Goal: Navigation & Orientation: Find specific page/section

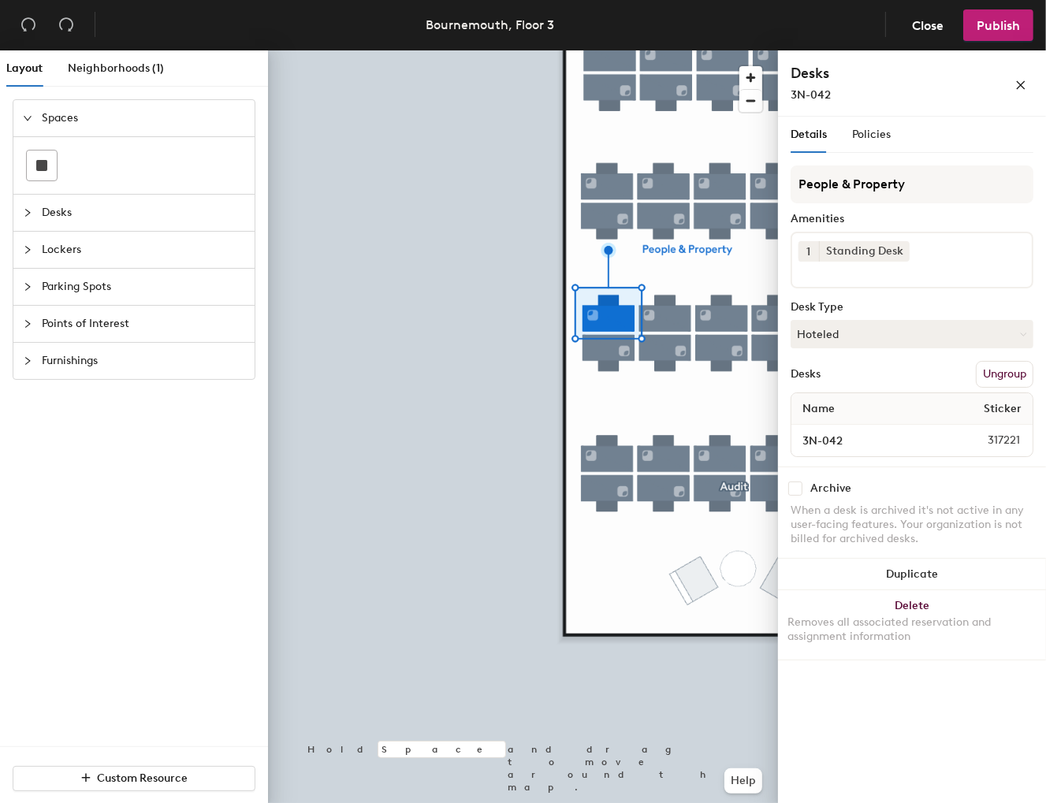
click at [600, 50] on div at bounding box center [523, 50] width 510 height 0
click at [865, 132] on span "Policies" at bounding box center [871, 134] width 39 height 13
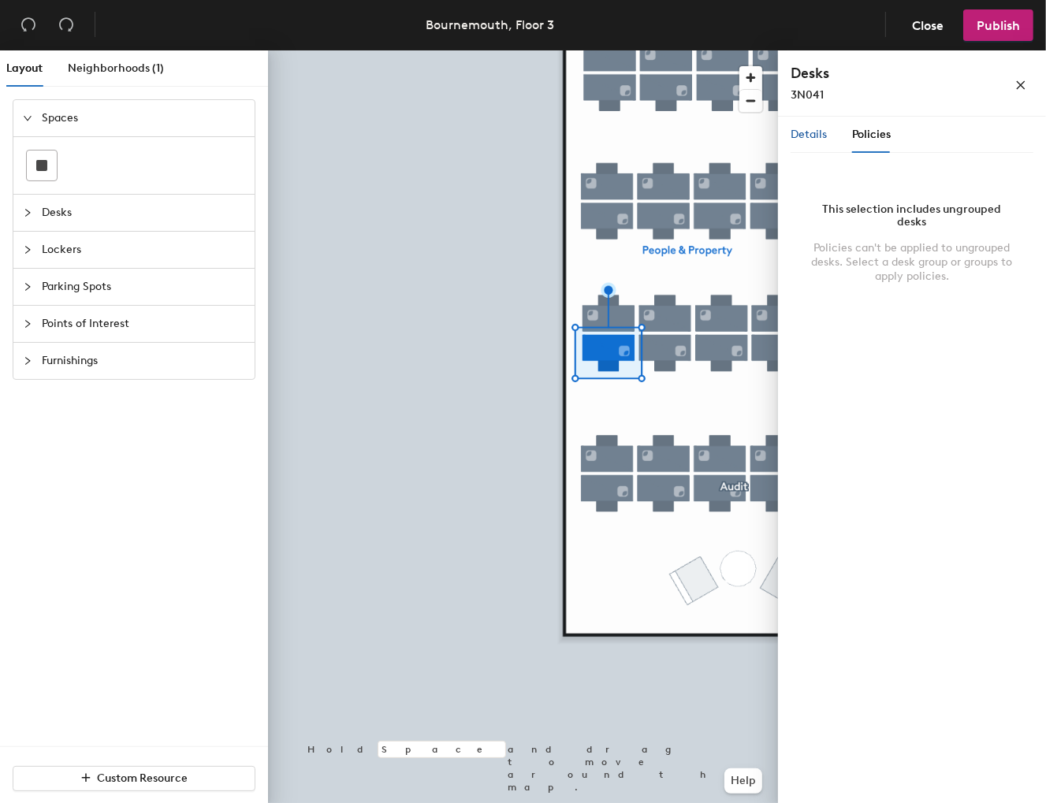
click at [798, 132] on span "Details" at bounding box center [808, 134] width 36 height 13
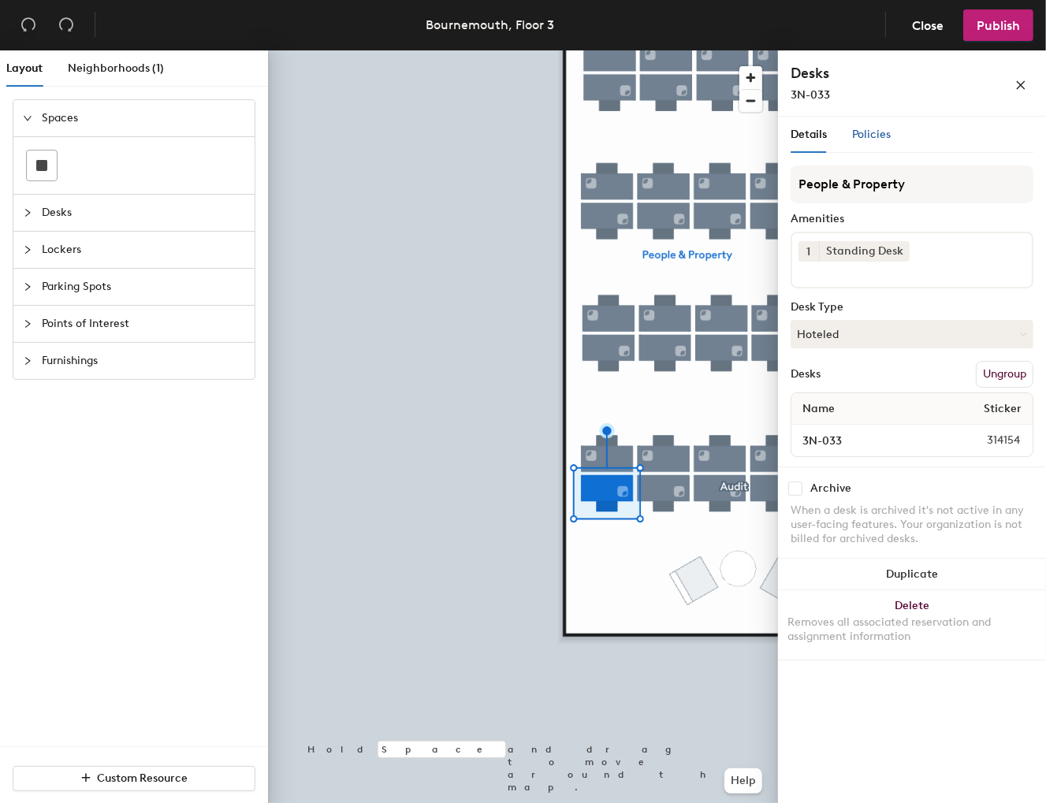
click at [876, 132] on span "Policies" at bounding box center [871, 134] width 39 height 13
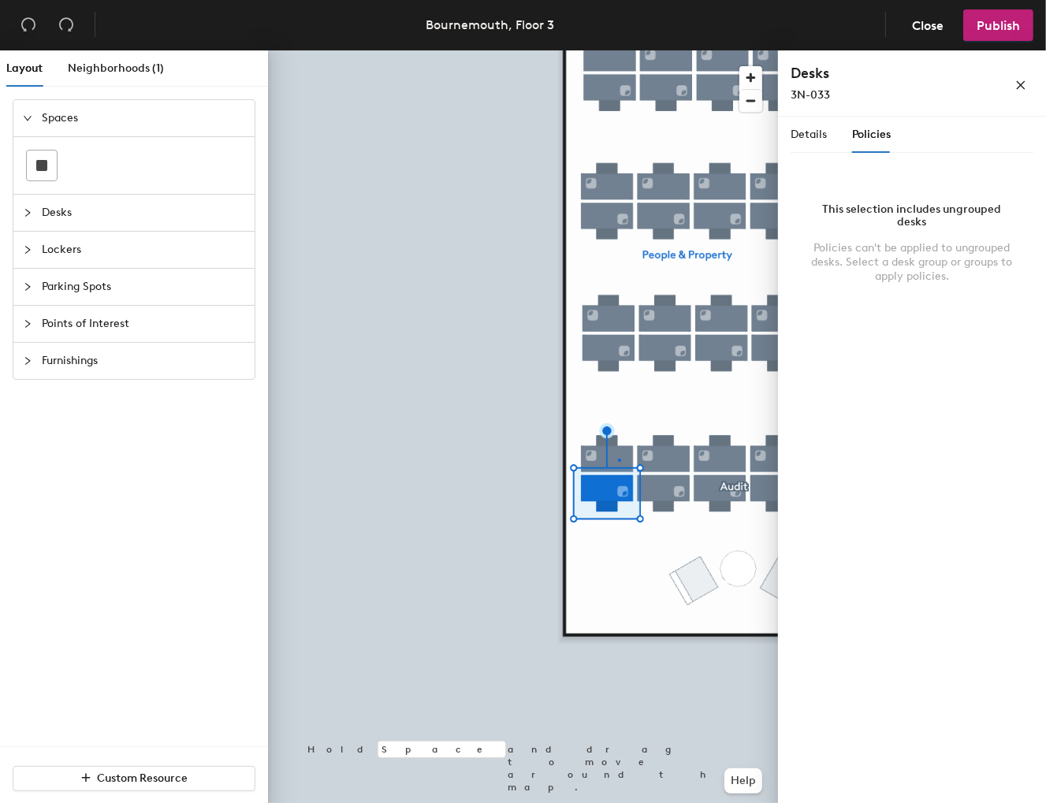
click at [618, 50] on div at bounding box center [523, 50] width 510 height 0
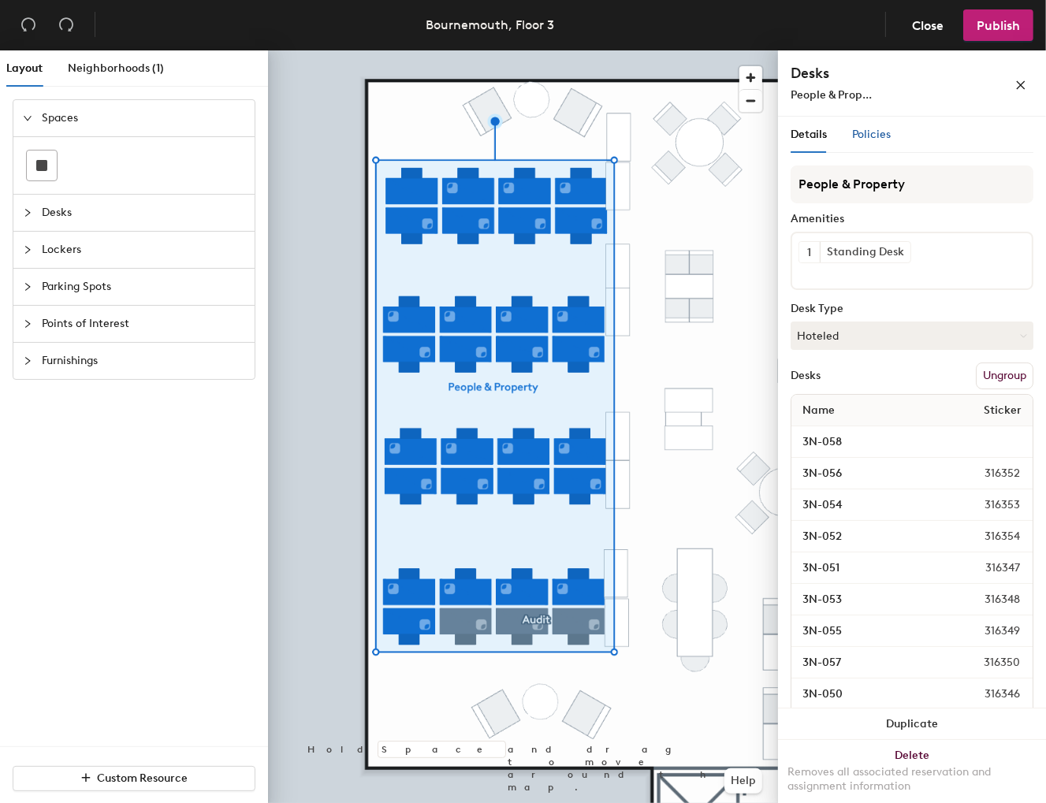
click at [881, 128] on span "Policies" at bounding box center [871, 134] width 39 height 13
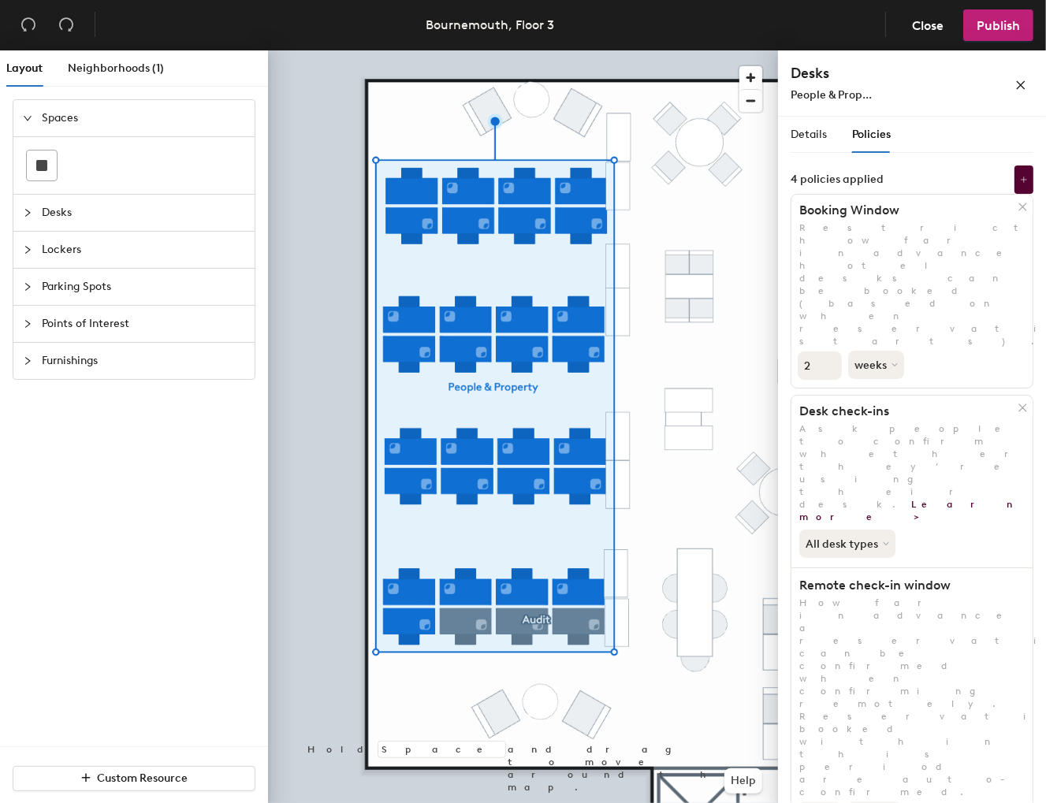
scroll to position [56, 0]
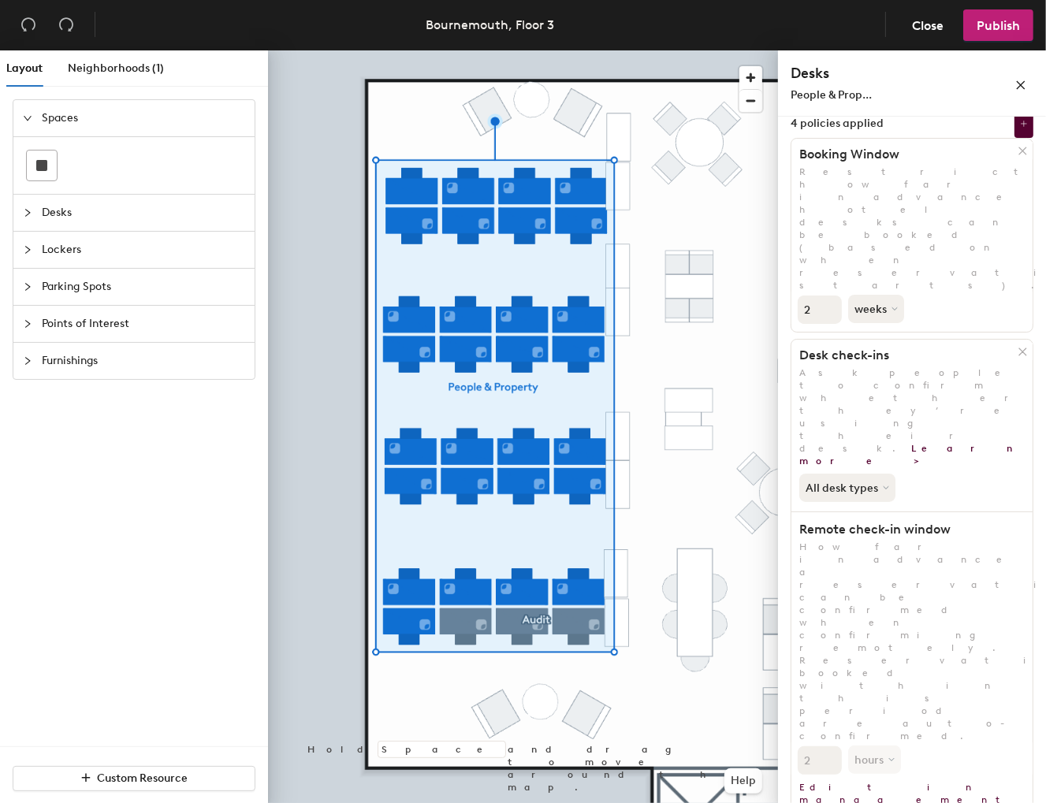
click at [331, 50] on div at bounding box center [523, 50] width 510 height 0
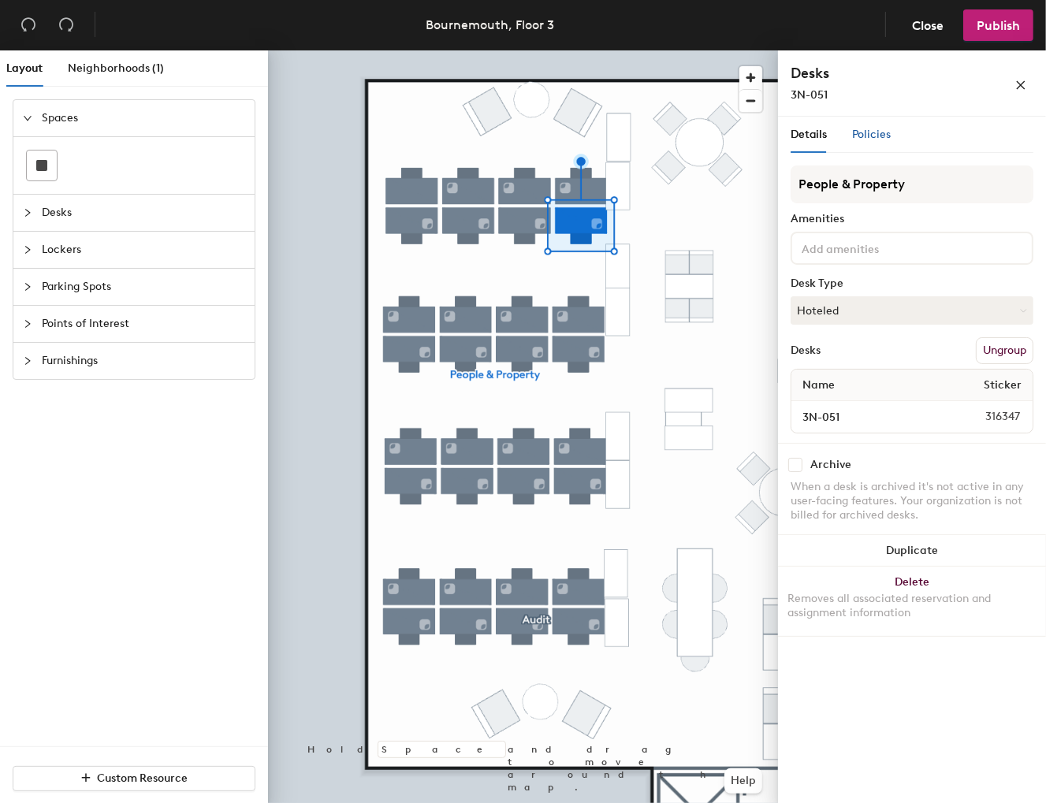
click at [872, 132] on span "Policies" at bounding box center [871, 134] width 39 height 13
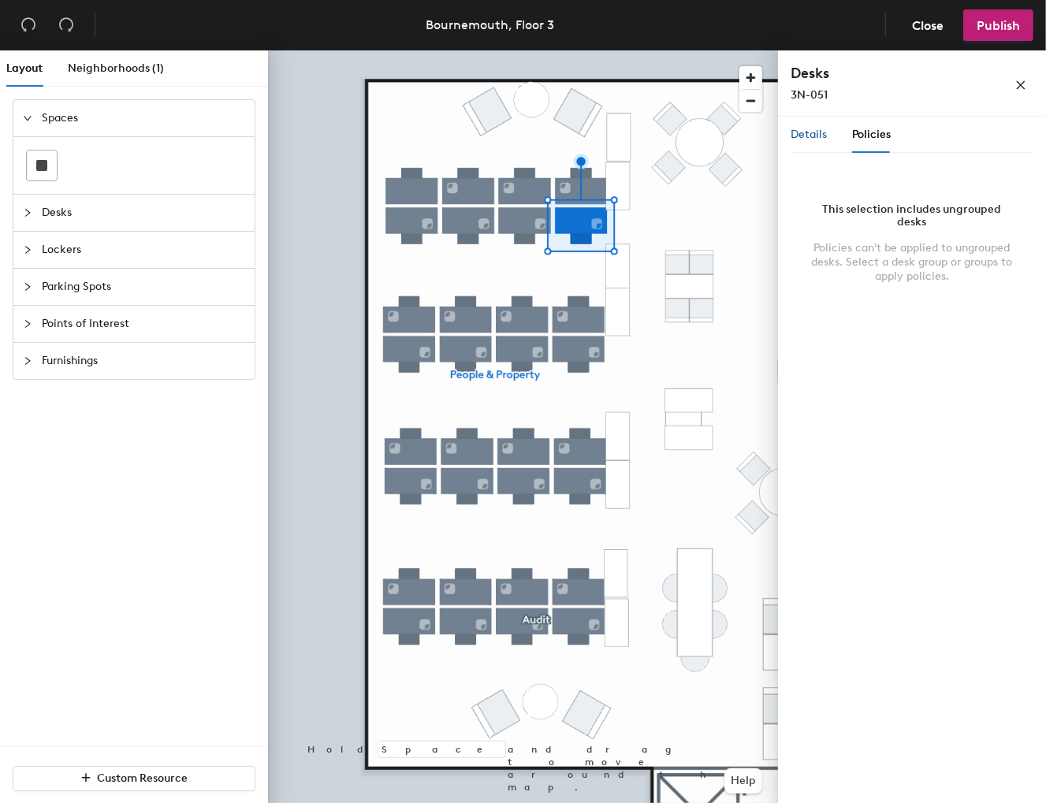
click at [804, 134] on span "Details" at bounding box center [808, 134] width 36 height 13
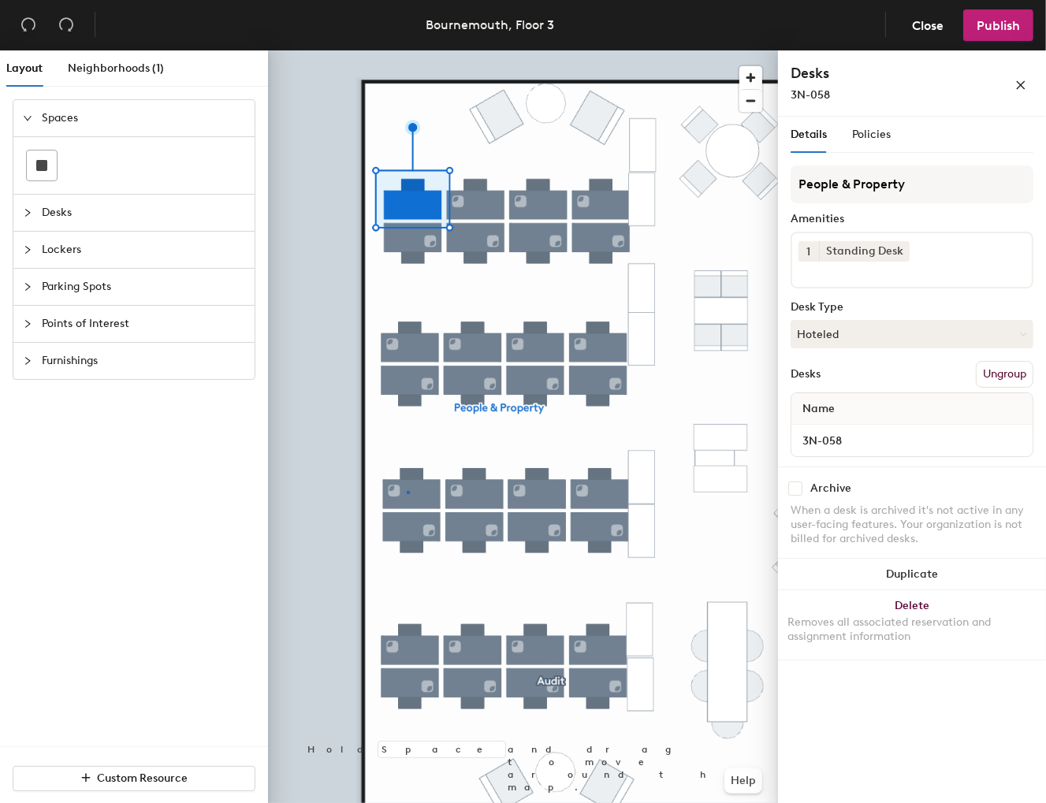
click at [407, 50] on div at bounding box center [523, 50] width 510 height 0
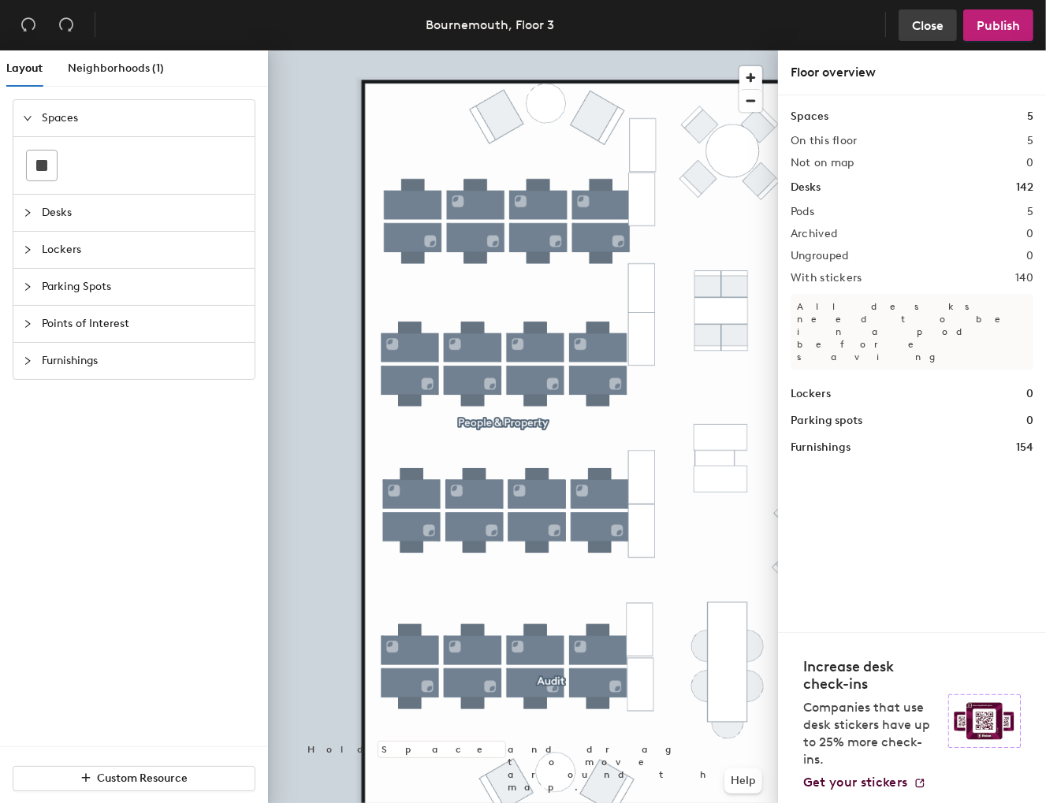
click at [930, 19] on span "Close" at bounding box center [928, 25] width 32 height 15
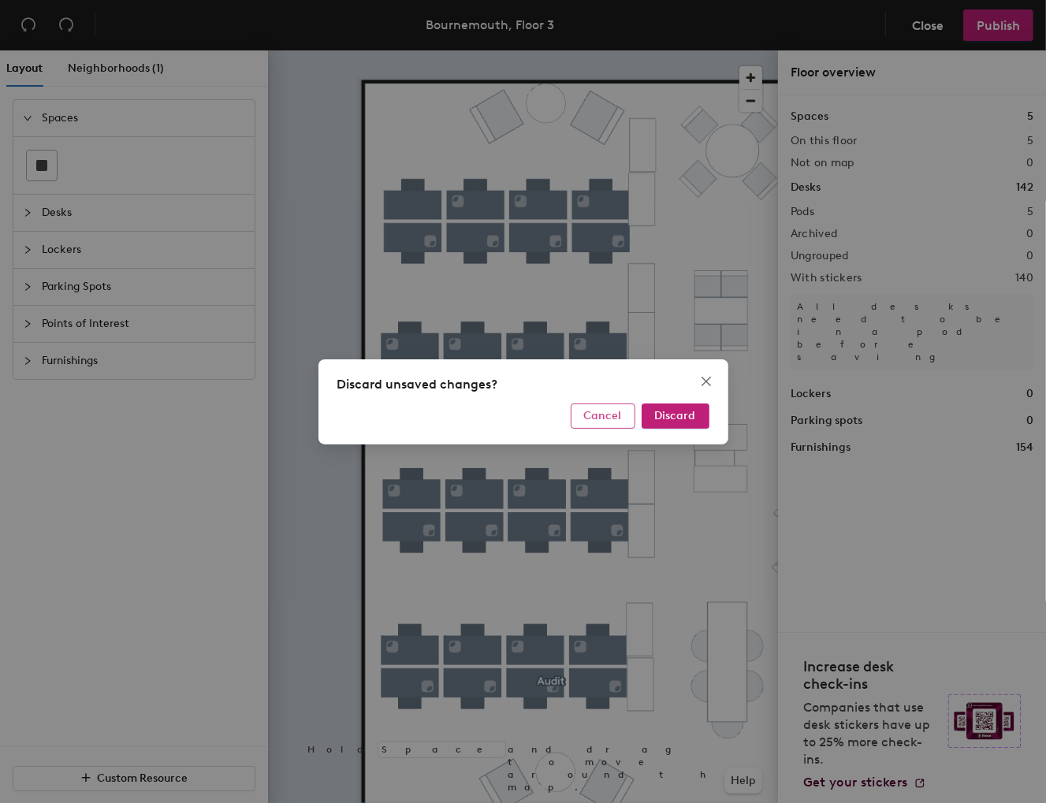
click at [603, 413] on span "Cancel" at bounding box center [603, 415] width 38 height 13
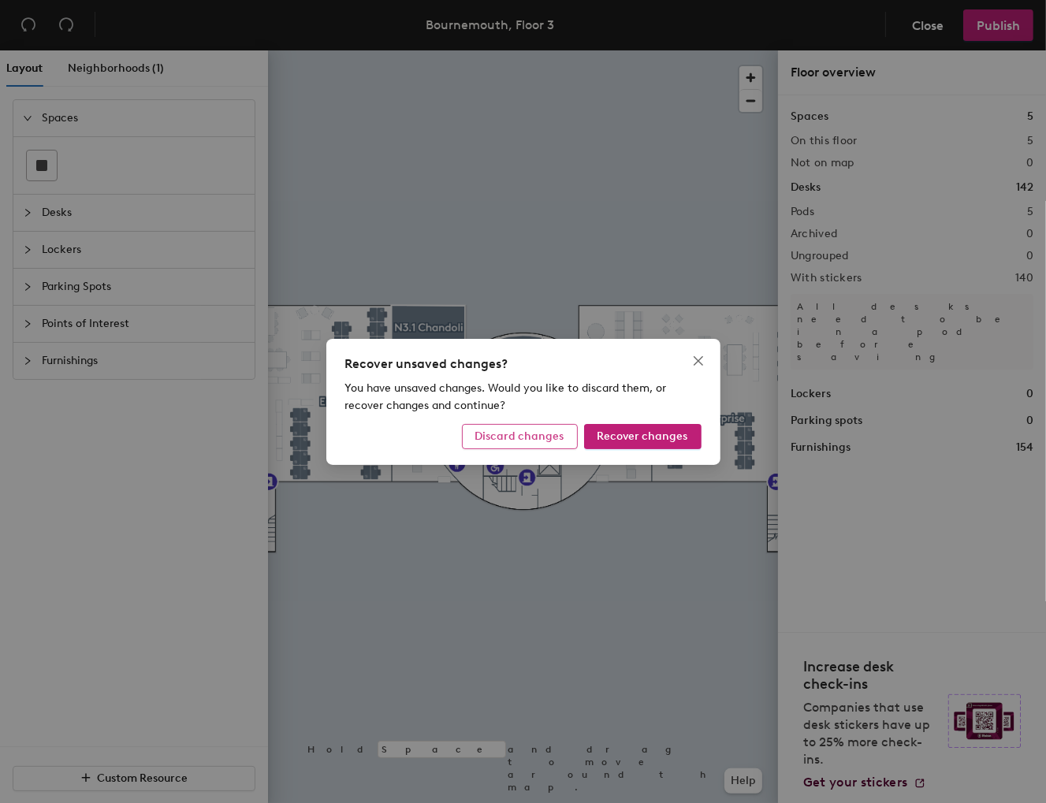
click at [523, 439] on span "Discard changes" at bounding box center [519, 436] width 89 height 13
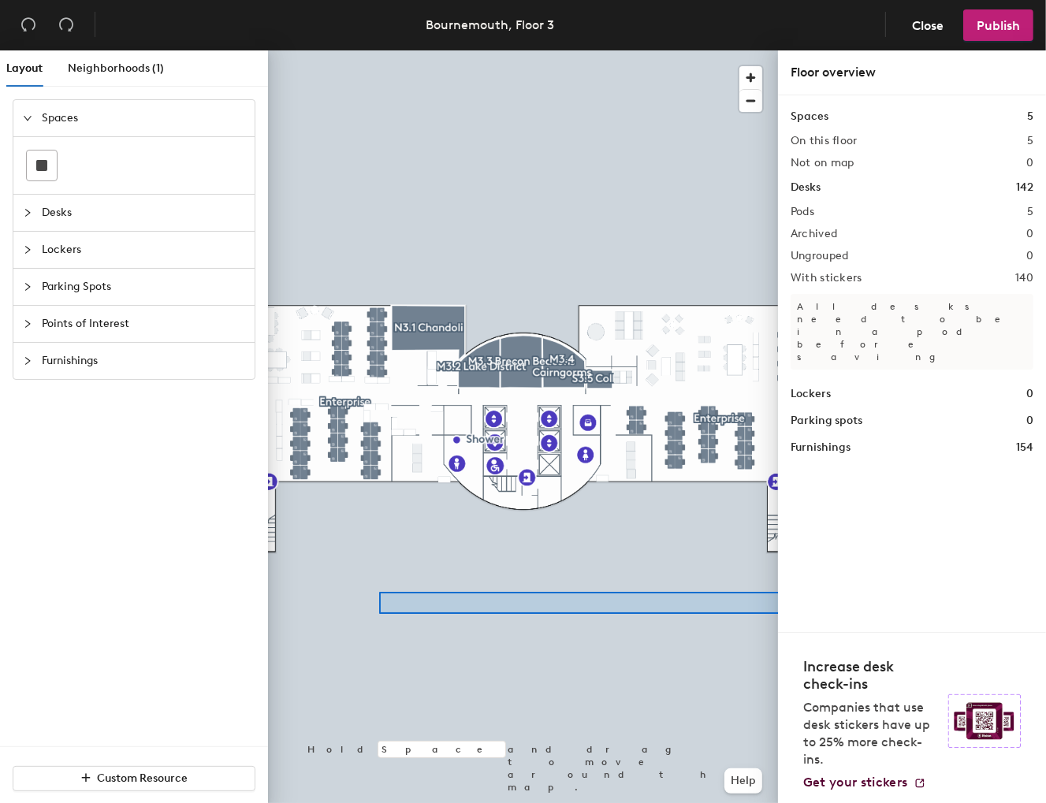
click at [807, 614] on div "Layout Neighborhoods (1) Spaces Desks Lockers Parking Spots Points of Interest …" at bounding box center [523, 429] width 1046 height 759
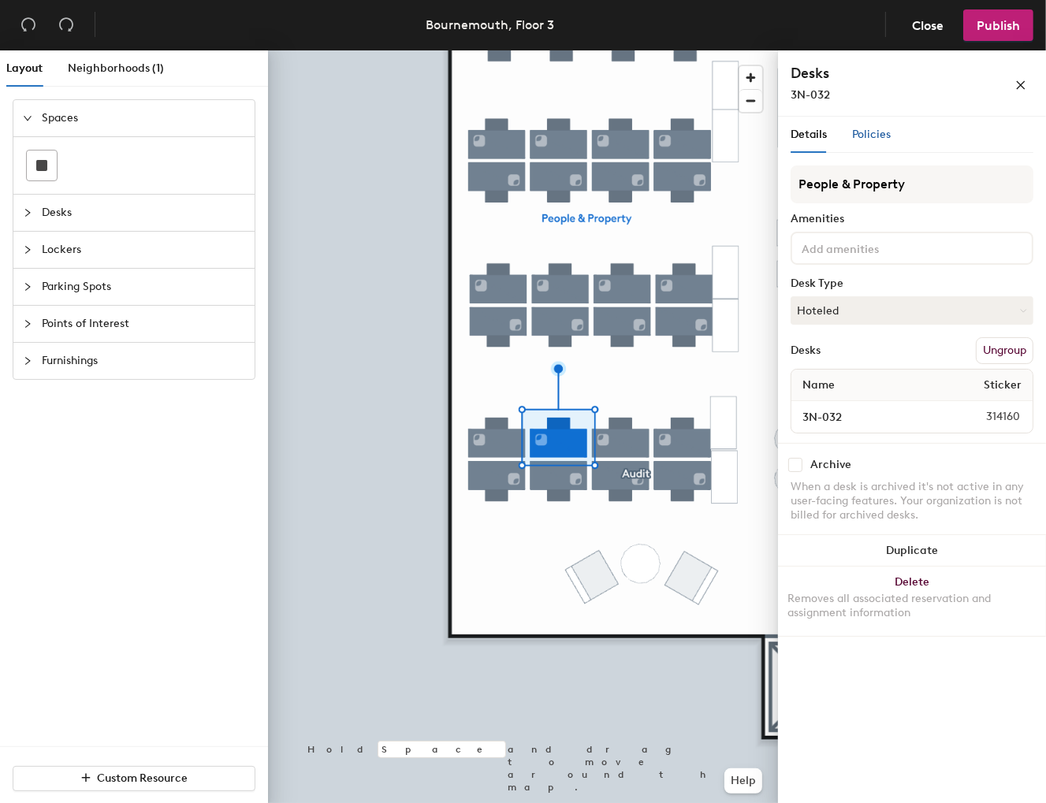
click at [863, 131] on span "Policies" at bounding box center [871, 134] width 39 height 13
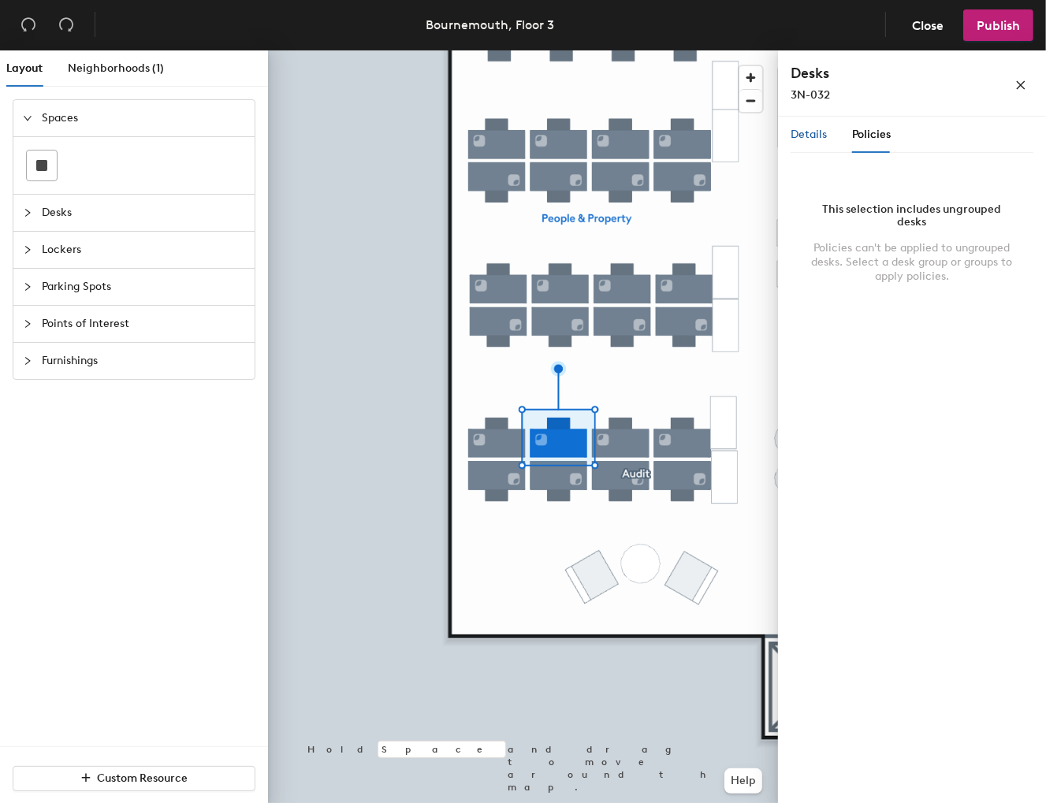
click at [805, 135] on span "Details" at bounding box center [808, 134] width 36 height 13
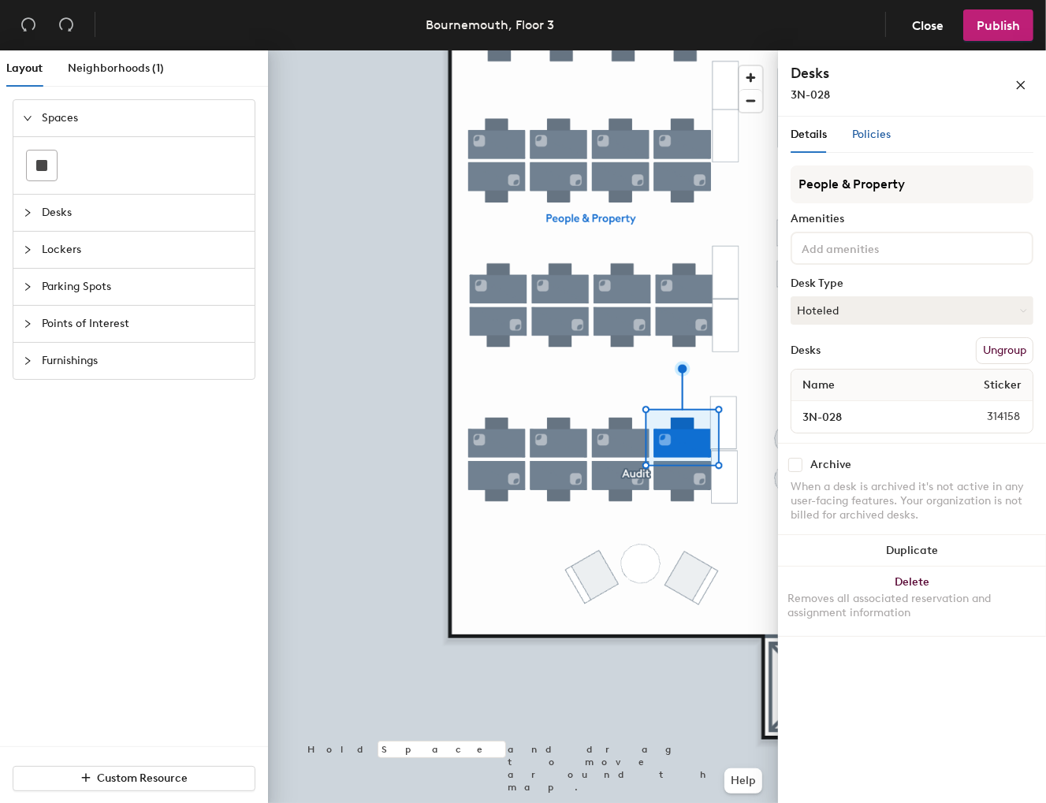
click at [880, 134] on span "Policies" at bounding box center [871, 134] width 39 height 13
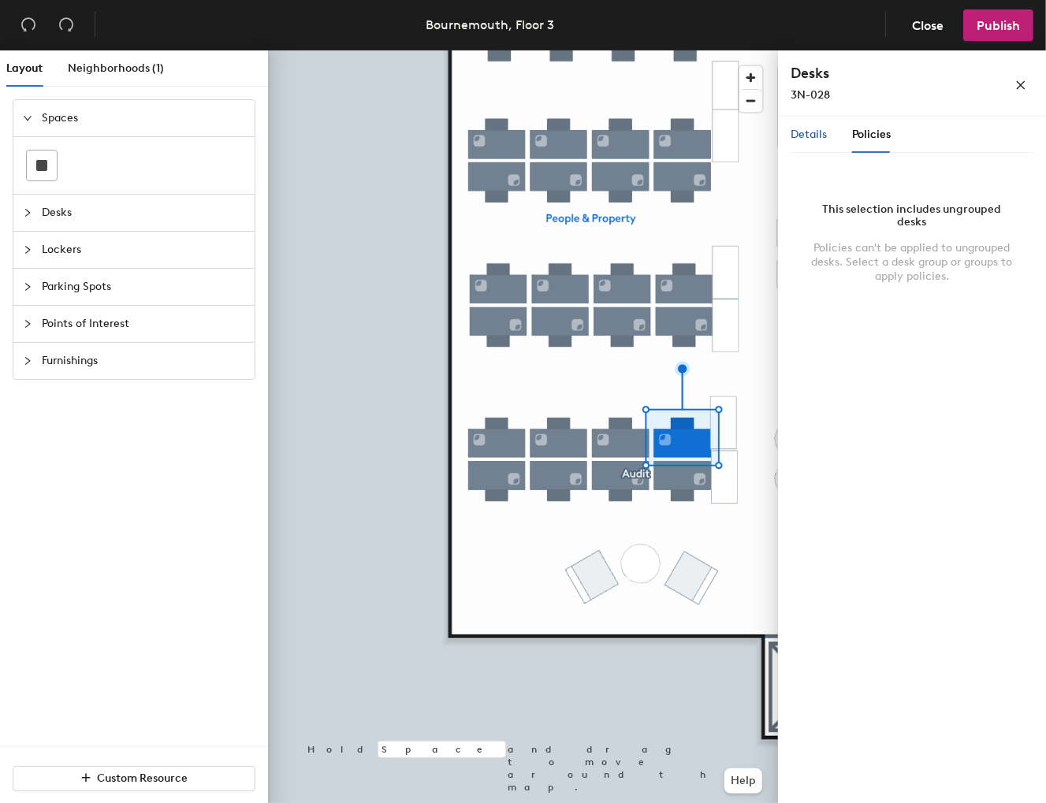
click at [799, 136] on span "Details" at bounding box center [808, 134] width 36 height 13
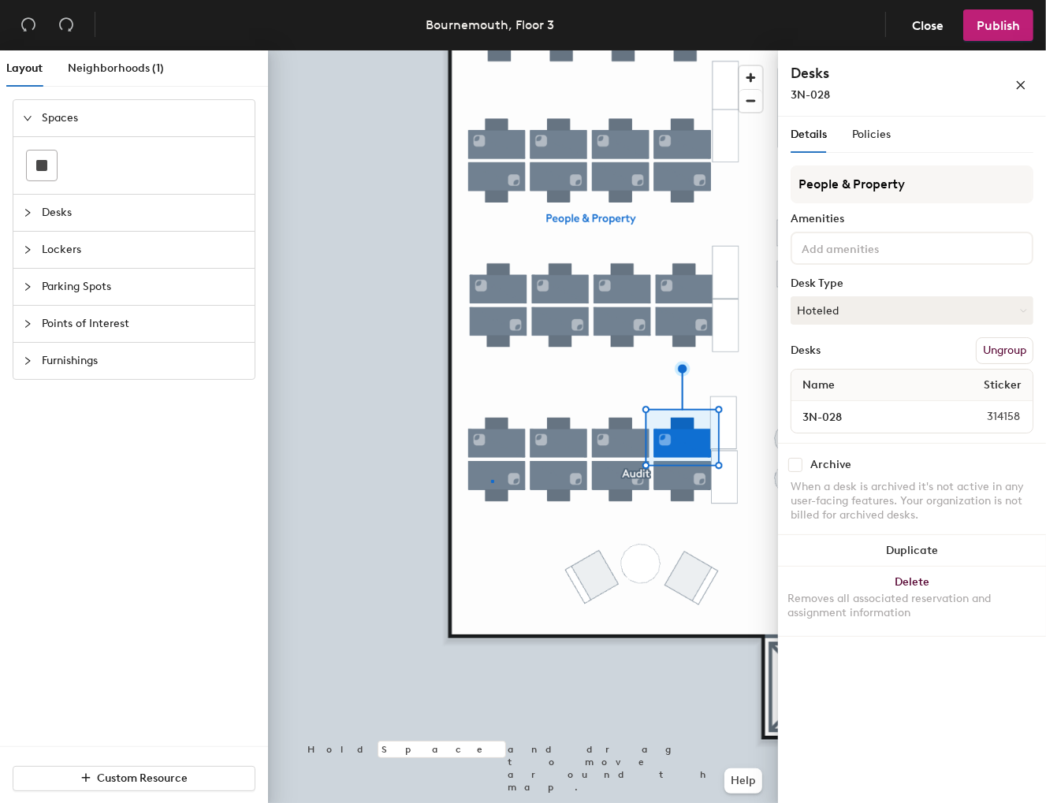
click at [491, 50] on div at bounding box center [523, 50] width 510 height 0
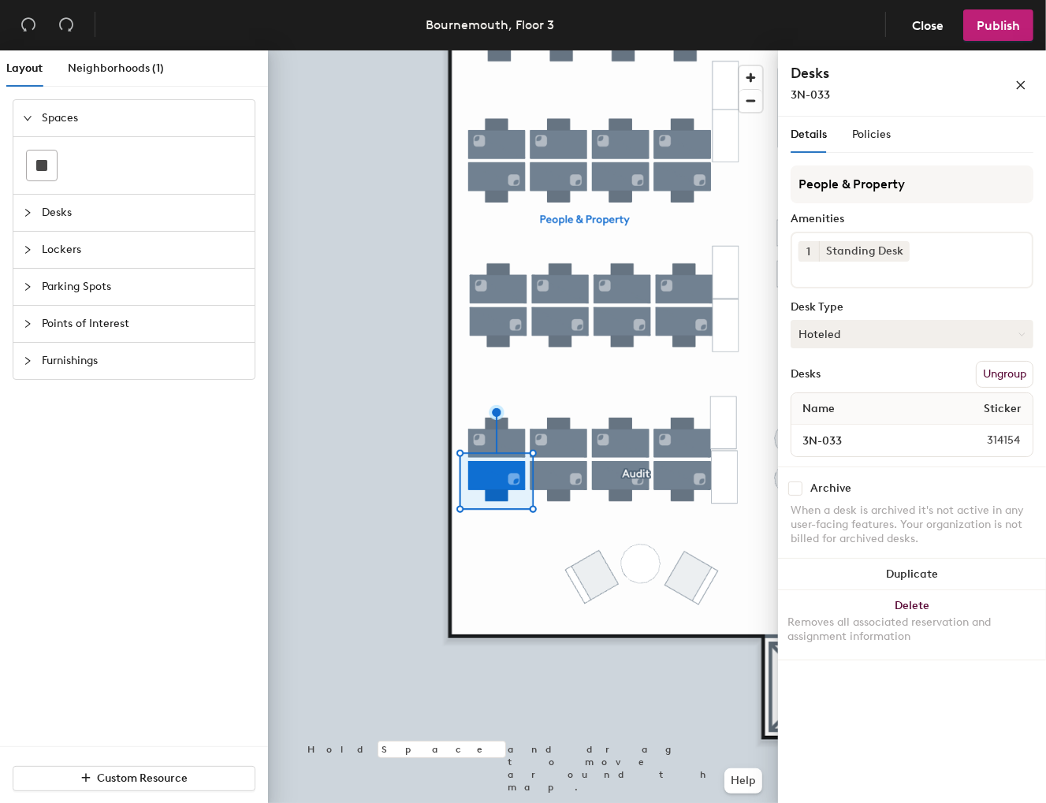
click at [899, 330] on button "Hoteled" at bounding box center [911, 334] width 243 height 28
click at [876, 132] on span "Policies" at bounding box center [871, 134] width 39 height 13
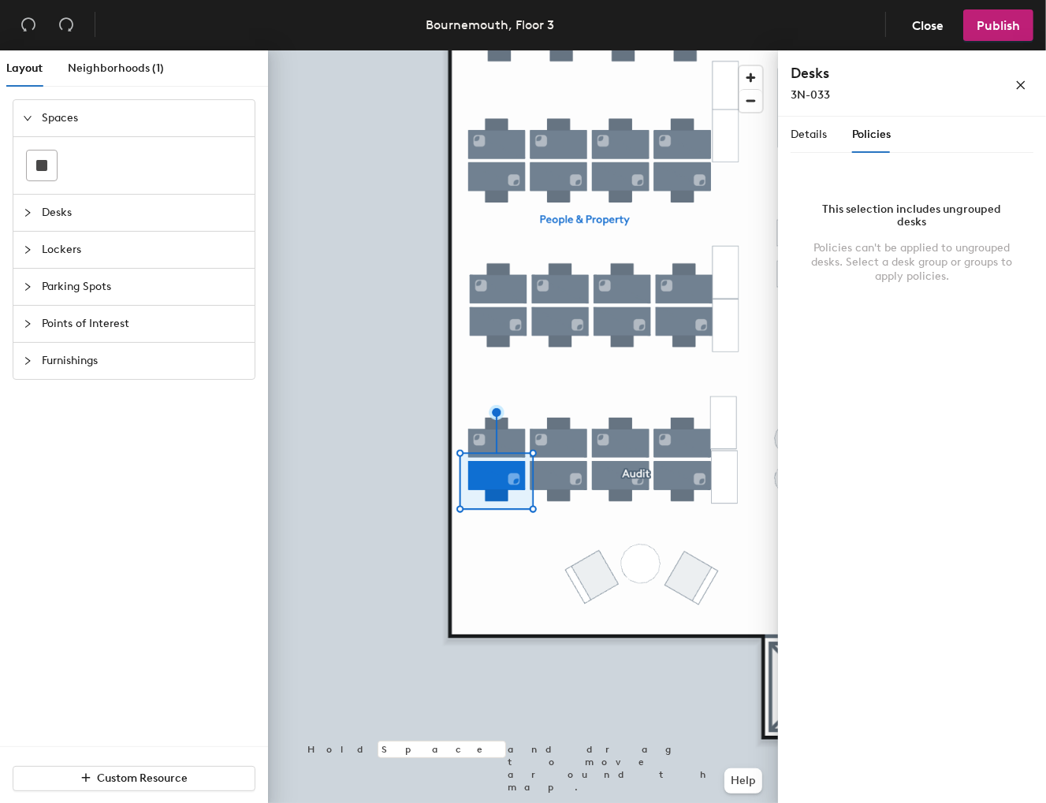
click at [378, 50] on div at bounding box center [523, 50] width 510 height 0
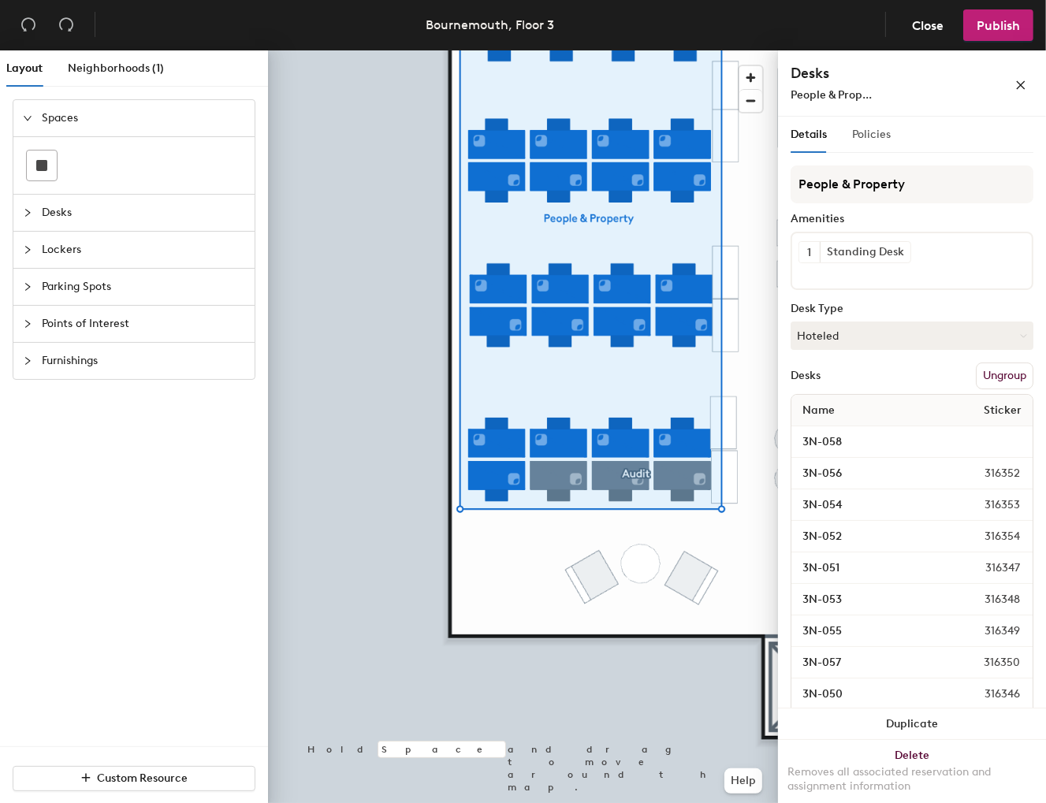
click at [886, 144] on div "Policies" at bounding box center [871, 135] width 39 height 36
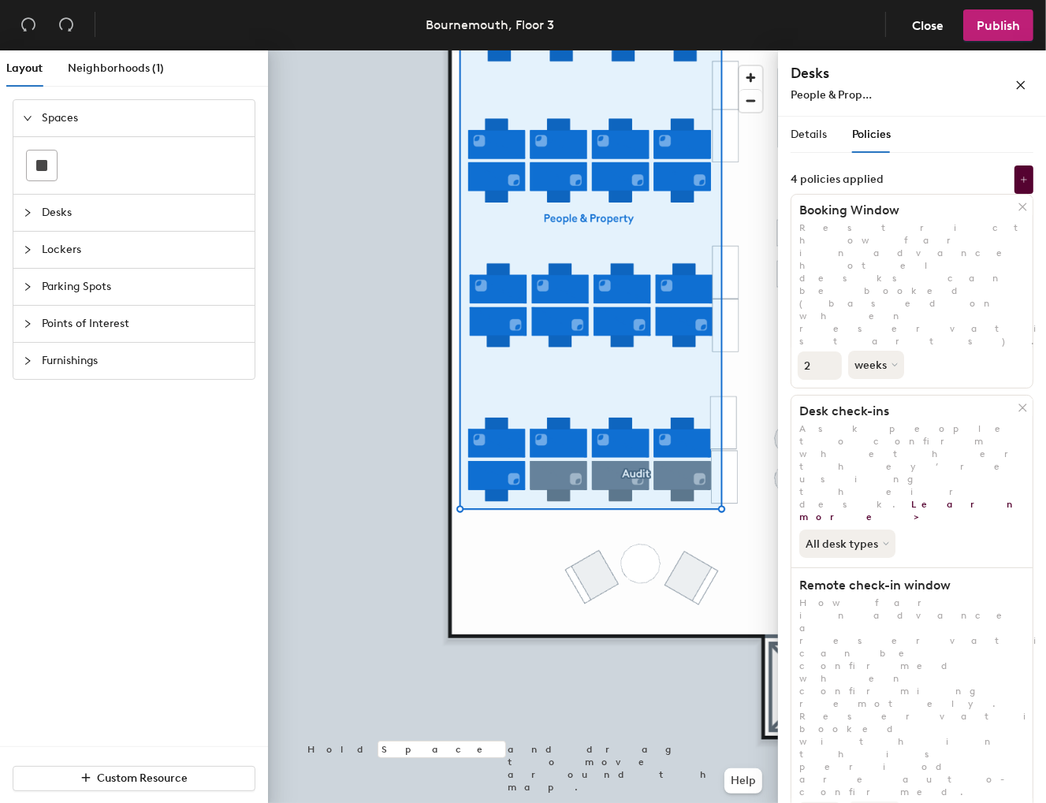
scroll to position [56, 0]
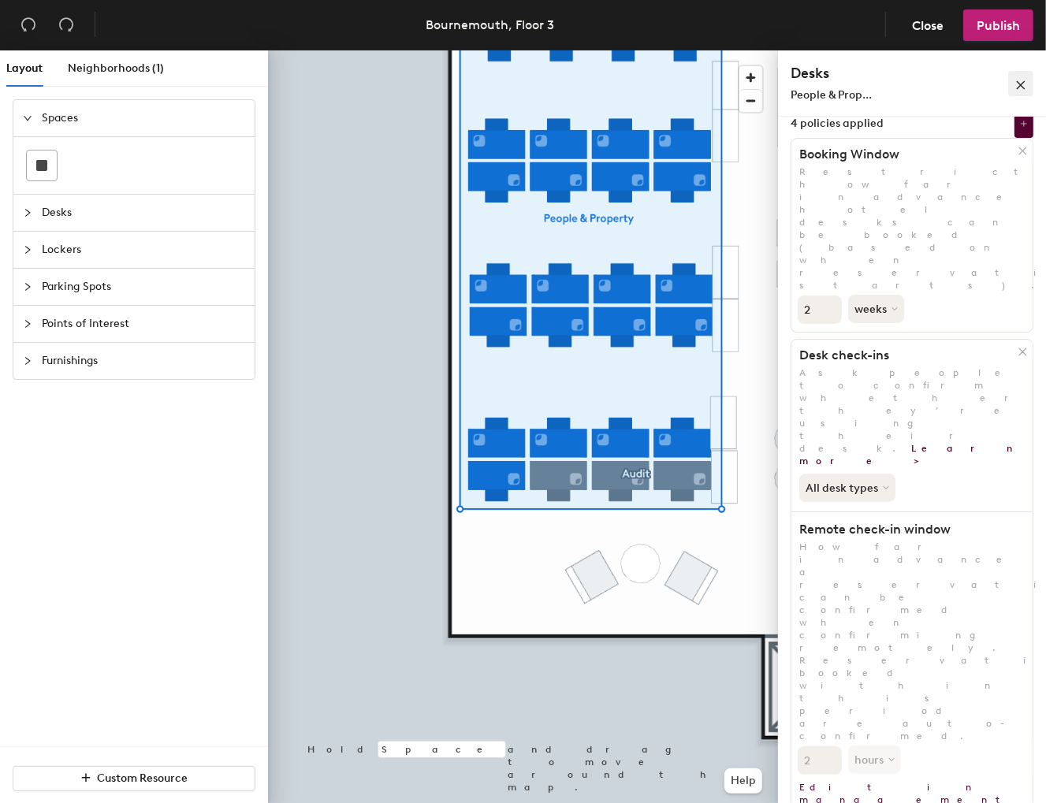
click at [1018, 82] on icon "close" at bounding box center [1020, 85] width 11 height 11
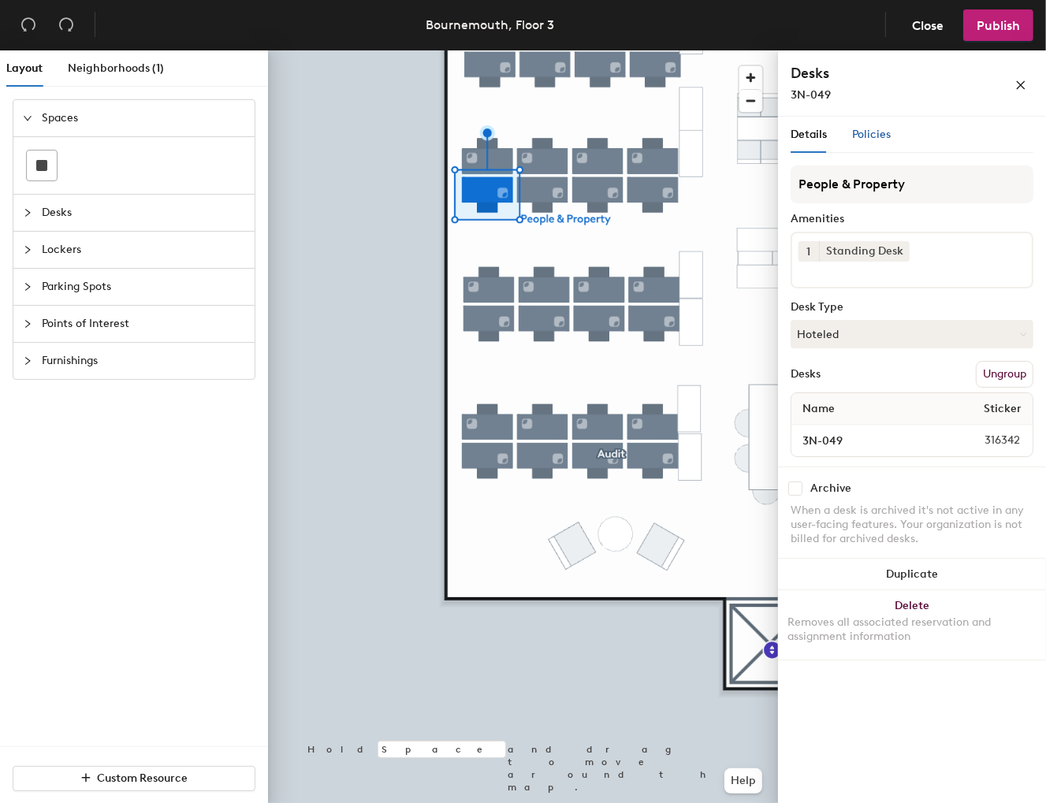
click at [872, 132] on span "Policies" at bounding box center [871, 134] width 39 height 13
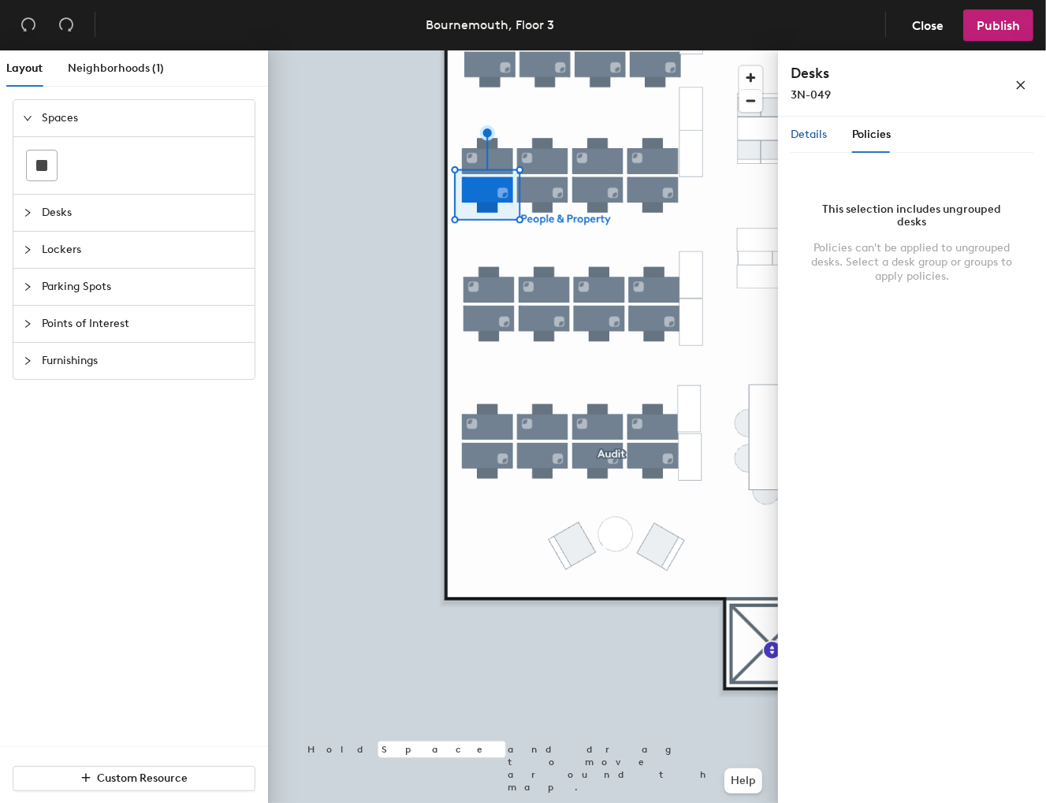
click at [816, 132] on span "Details" at bounding box center [808, 134] width 36 height 13
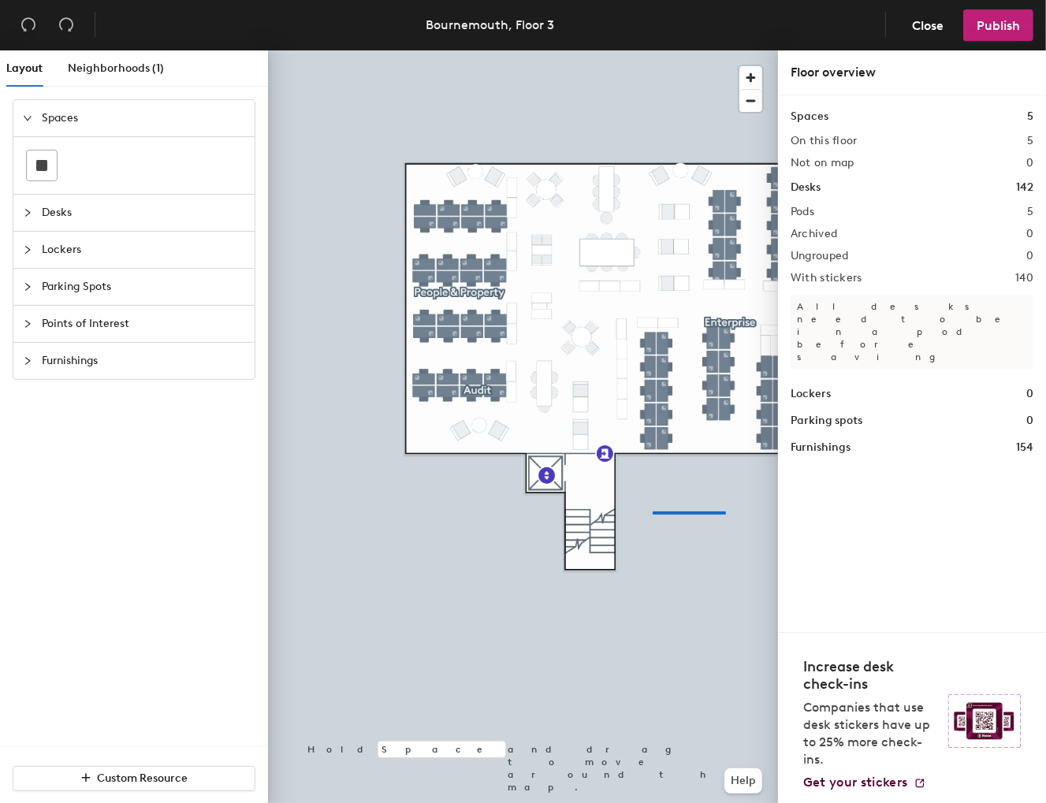
click at [623, 50] on div at bounding box center [523, 50] width 510 height 0
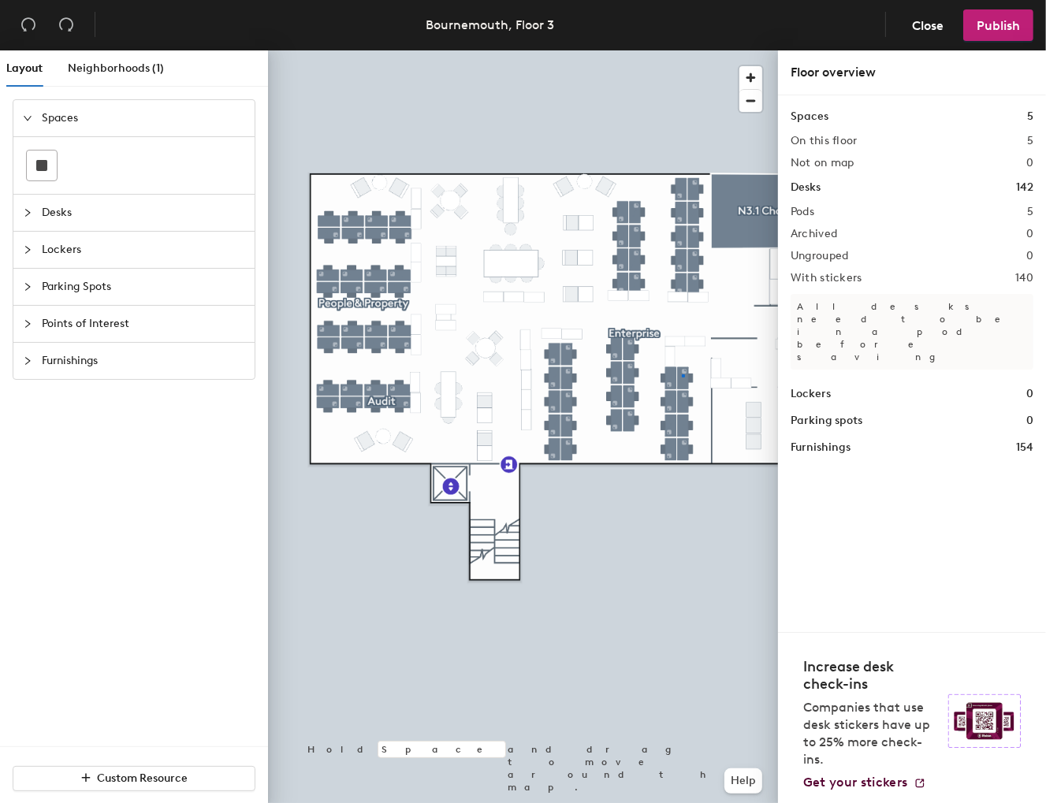
click at [682, 50] on div at bounding box center [523, 50] width 510 height 0
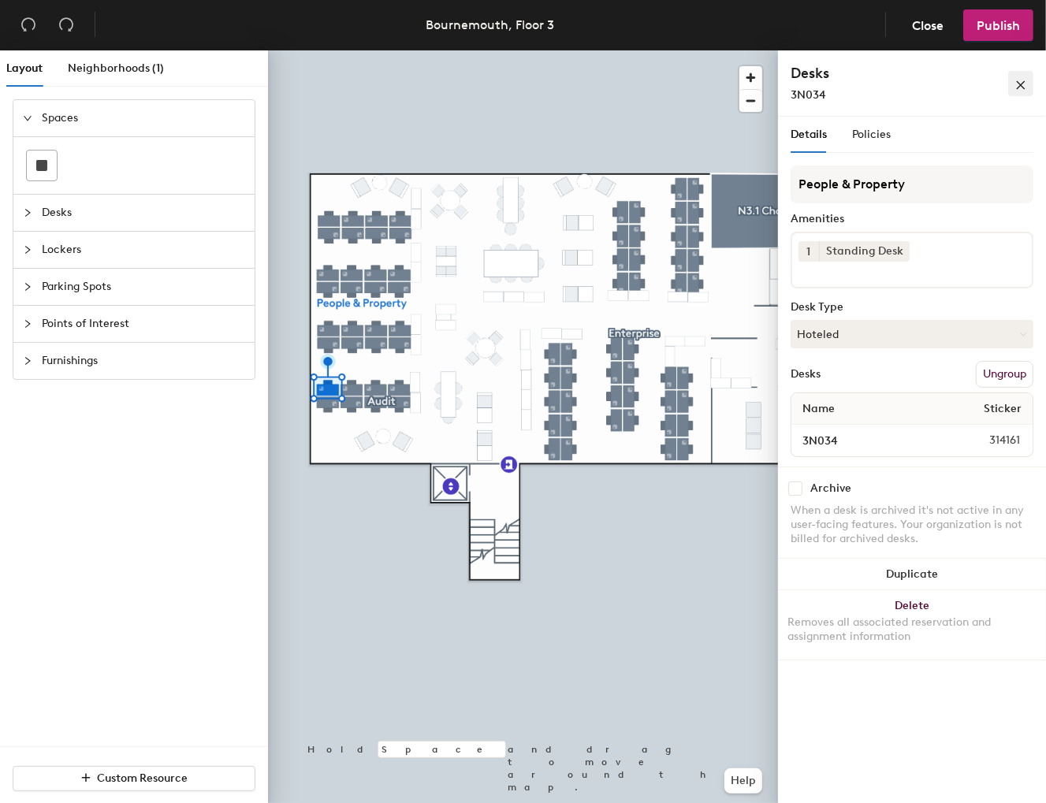
click at [1024, 82] on icon "close" at bounding box center [1021, 85] width 9 height 9
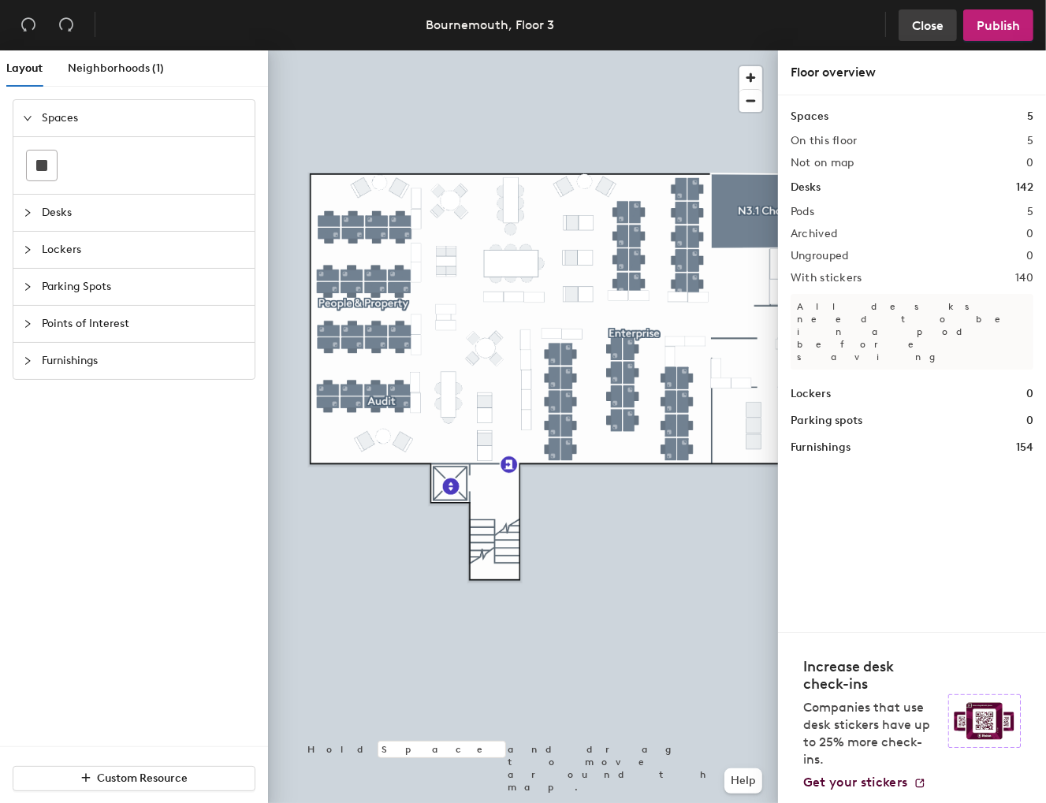
click at [918, 23] on span "Close" at bounding box center [928, 25] width 32 height 15
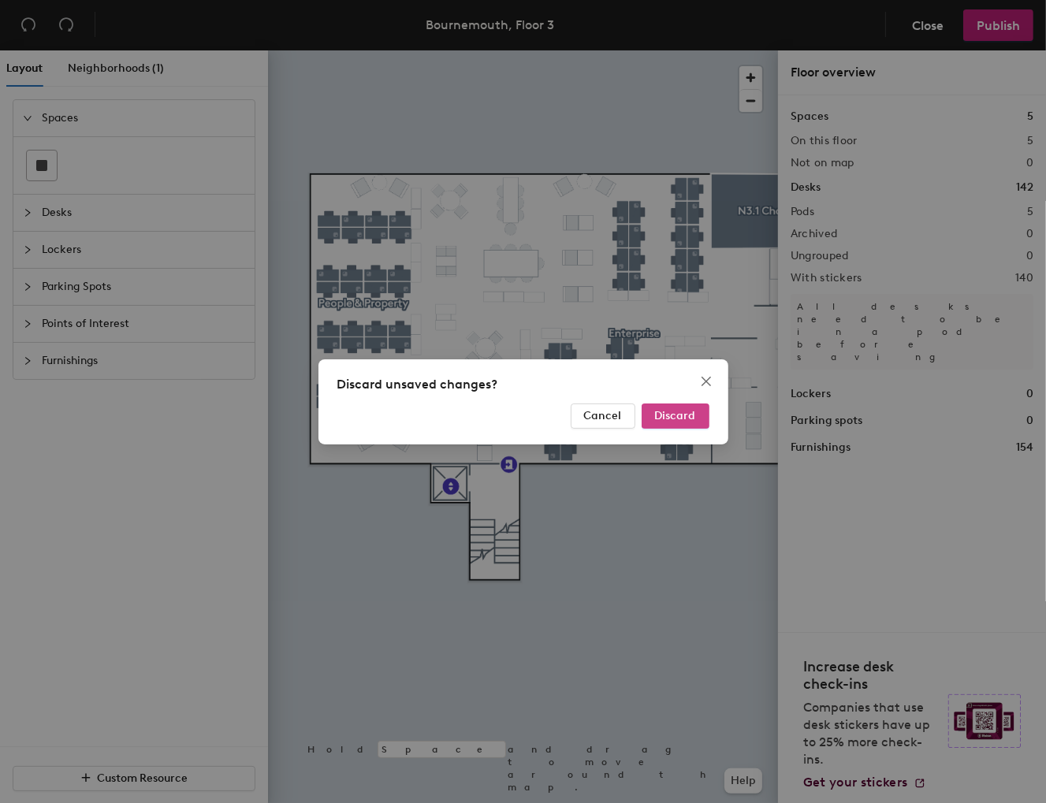
click at [686, 421] on span "Discard" at bounding box center [675, 415] width 41 height 13
